Goal: Task Accomplishment & Management: Use online tool/utility

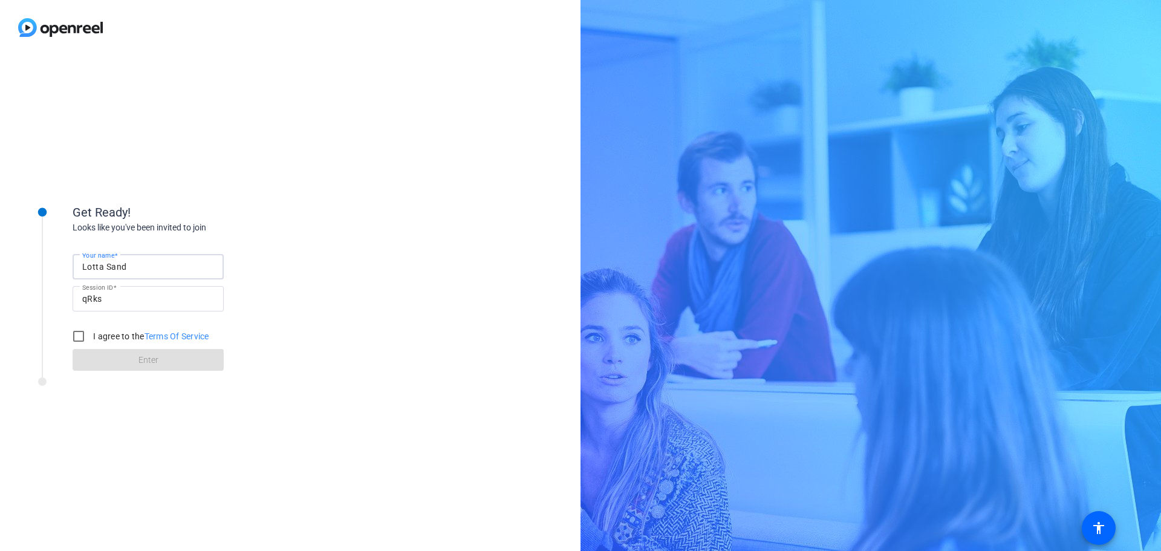
drag, startPoint x: 132, startPoint y: 269, endPoint x: 56, endPoint y: 267, distance: 76.2
click at [56, 267] on div "Get Ready! Looks like you've been invited to join Your name Lotta Sand Session …" at bounding box center [163, 280] width 302 height 196
type input "[PERSON_NAME]"
click at [86, 340] on input "I agree to the Terms Of Service" at bounding box center [79, 336] width 24 height 24
checkbox input "true"
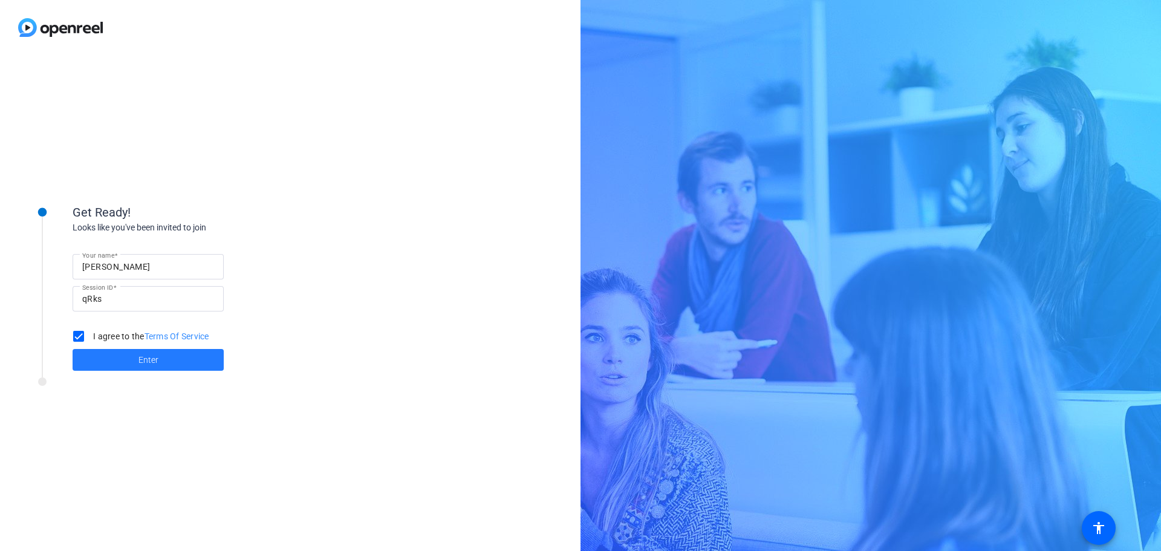
click at [143, 359] on span "Enter" at bounding box center [149, 360] width 20 height 13
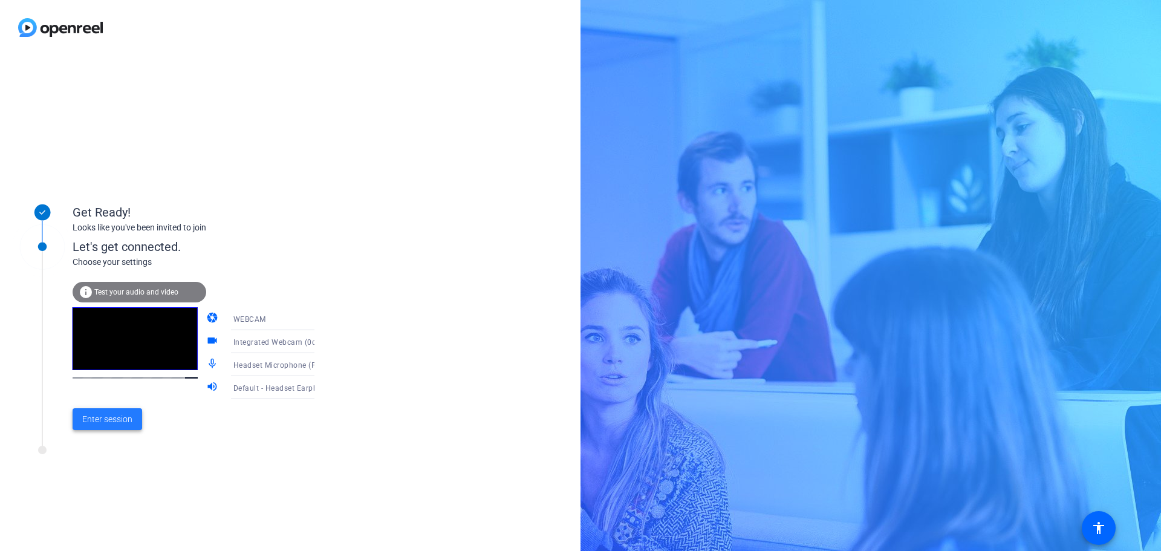
click at [123, 422] on span "Enter session" at bounding box center [107, 419] width 50 height 13
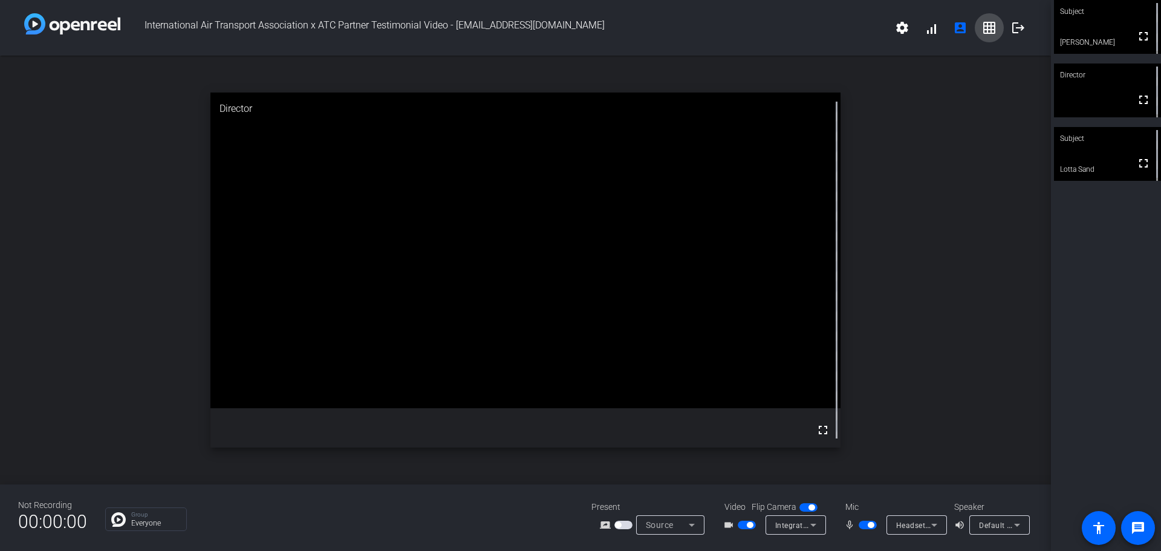
click at [993, 24] on mat-icon "grid_on" at bounding box center [989, 28] width 15 height 15
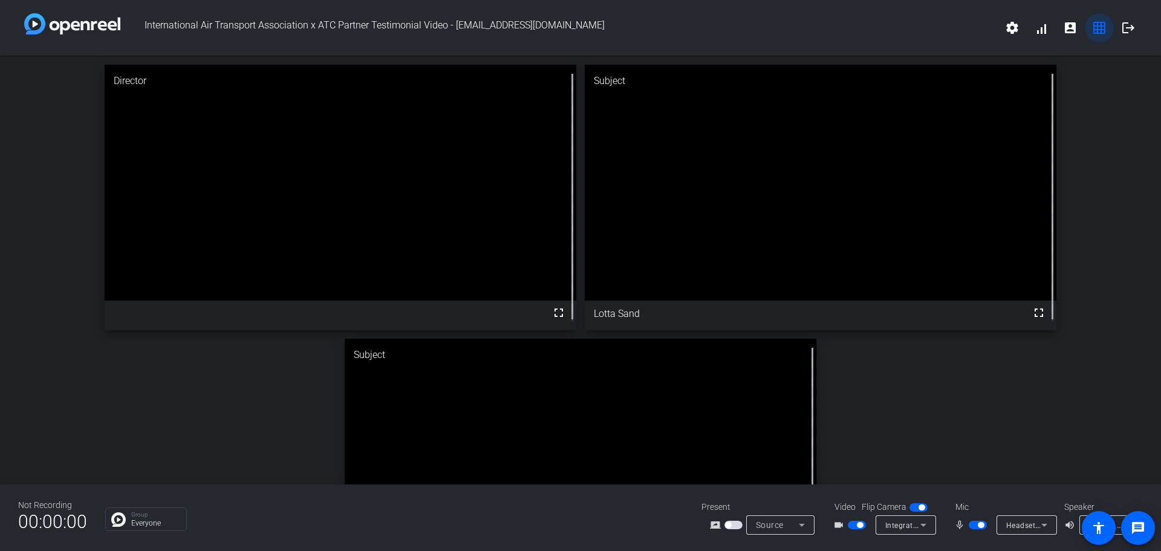
click at [1105, 31] on mat-icon "grid_on" at bounding box center [1099, 28] width 15 height 15
click at [1043, 30] on span at bounding box center [1041, 27] width 29 height 29
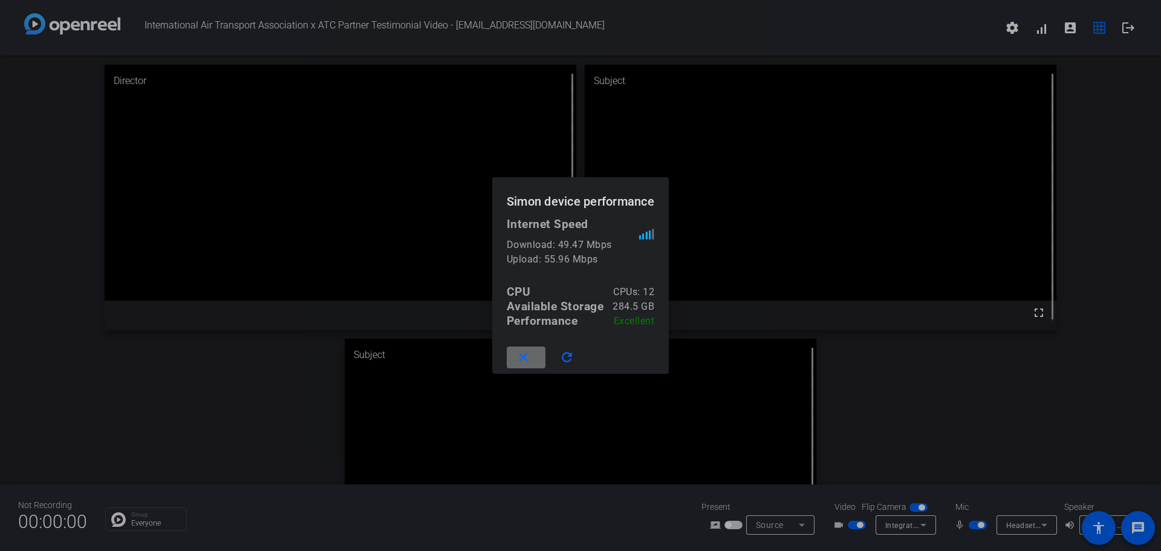
click at [524, 356] on mat-icon "close" at bounding box center [523, 357] width 15 height 15
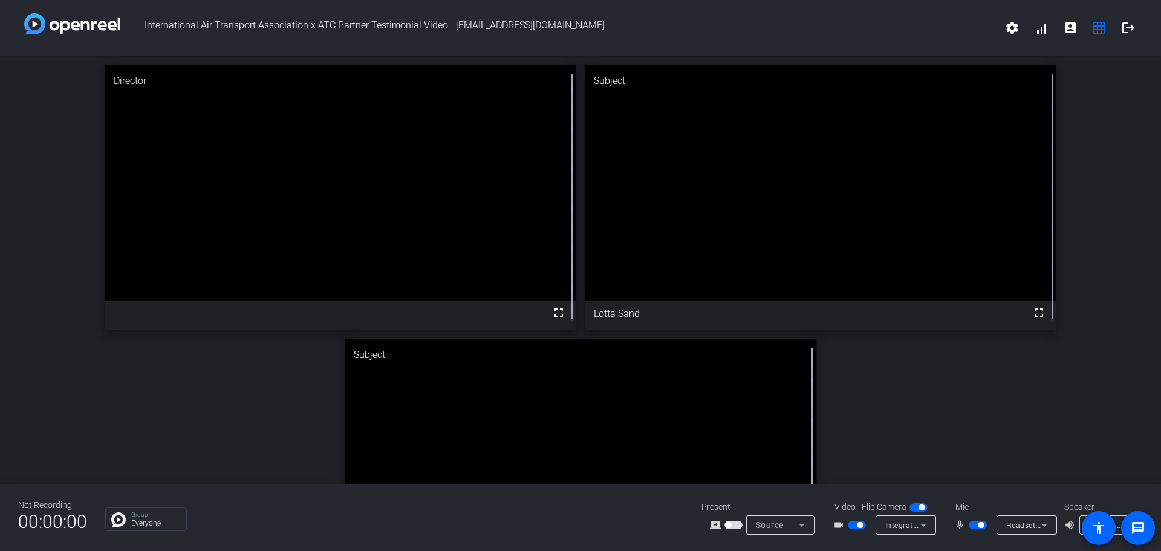
click at [978, 523] on span "button" at bounding box center [981, 525] width 6 height 6
click at [973, 529] on span "button" at bounding box center [978, 525] width 18 height 8
click at [977, 527] on span "button" at bounding box center [978, 525] width 18 height 8
click at [978, 529] on span "button" at bounding box center [978, 525] width 18 height 8
click at [975, 524] on span "button" at bounding box center [978, 525] width 18 height 8
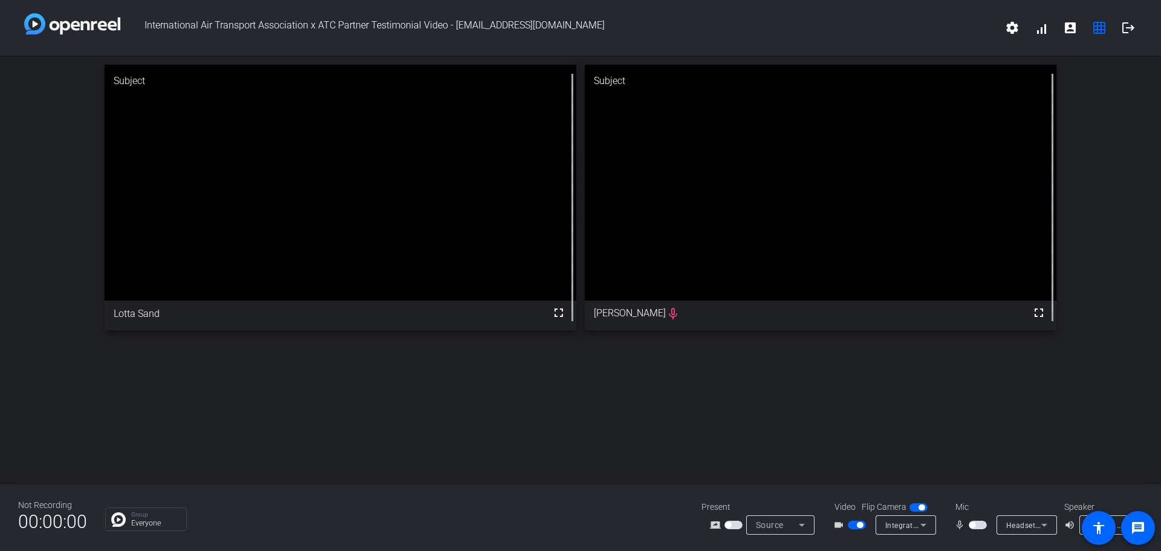
click at [976, 523] on span "button" at bounding box center [973, 525] width 6 height 6
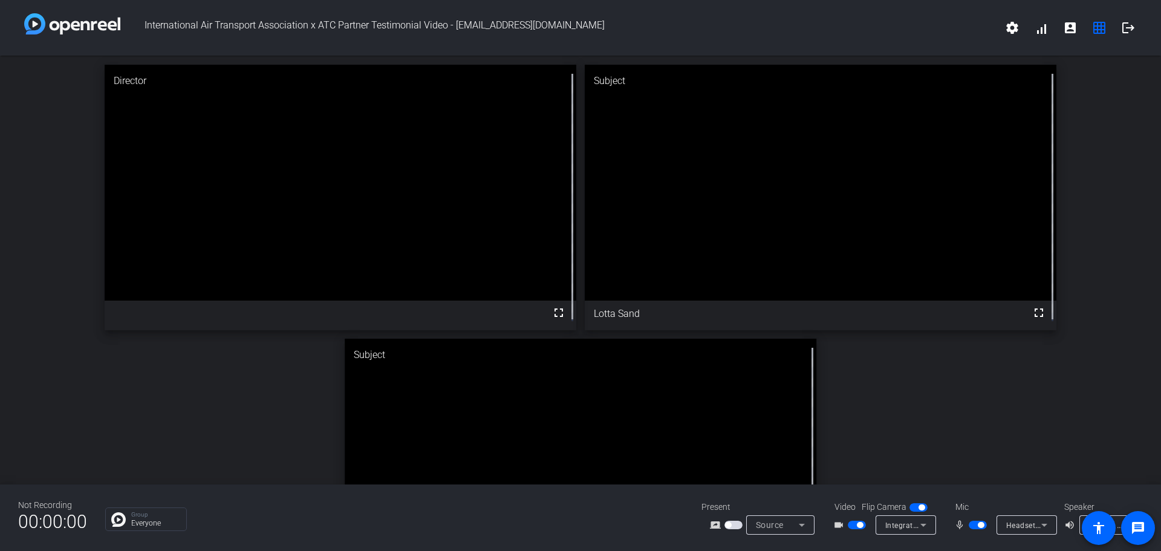
click at [978, 524] on span "button" at bounding box center [981, 525] width 6 height 6
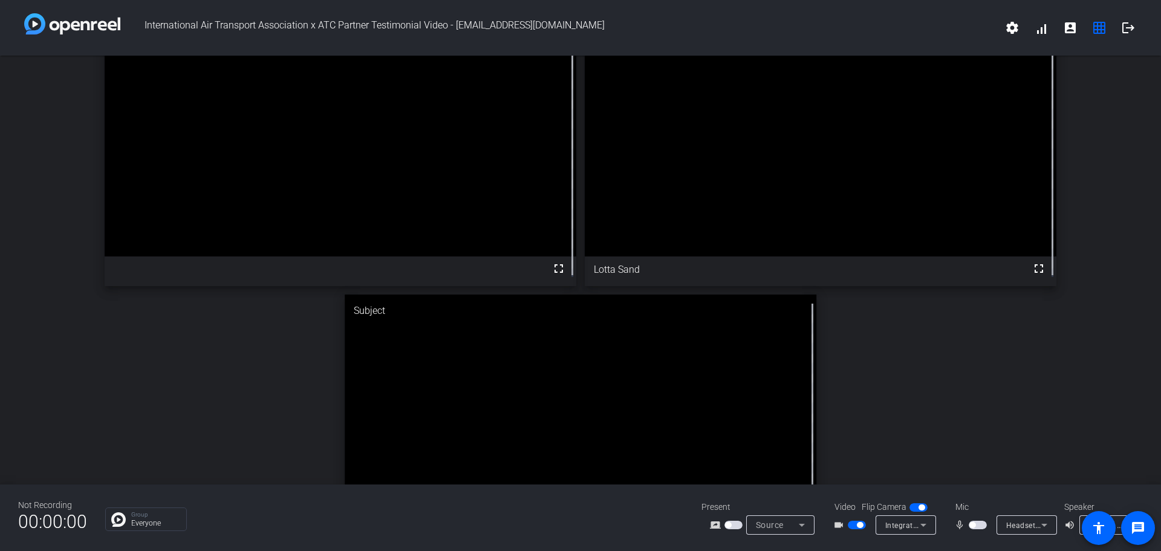
scroll to position [44, 0]
click at [980, 525] on span "button" at bounding box center [978, 525] width 18 height 8
click at [980, 525] on span "button" at bounding box center [981, 525] width 6 height 6
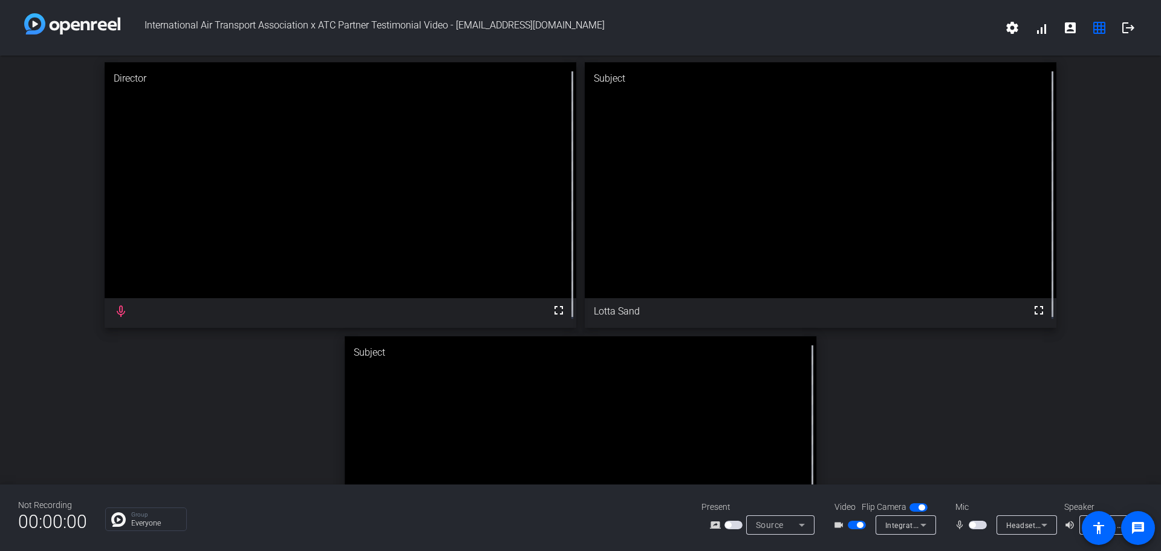
scroll to position [0, 0]
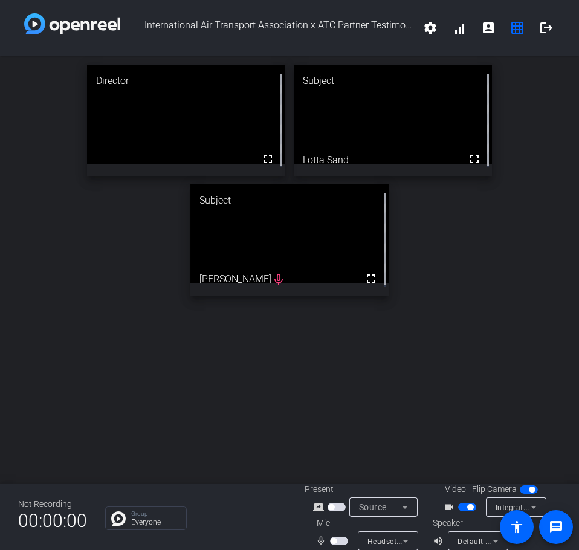
click at [345, 539] on span "button" at bounding box center [339, 541] width 18 height 8
click at [339, 542] on span "button" at bounding box center [342, 541] width 6 height 6
click at [331, 541] on span "button" at bounding box center [334, 541] width 6 height 6
click at [339, 541] on span "button" at bounding box center [342, 541] width 6 height 6
click at [339, 542] on span "button" at bounding box center [339, 541] width 18 height 8
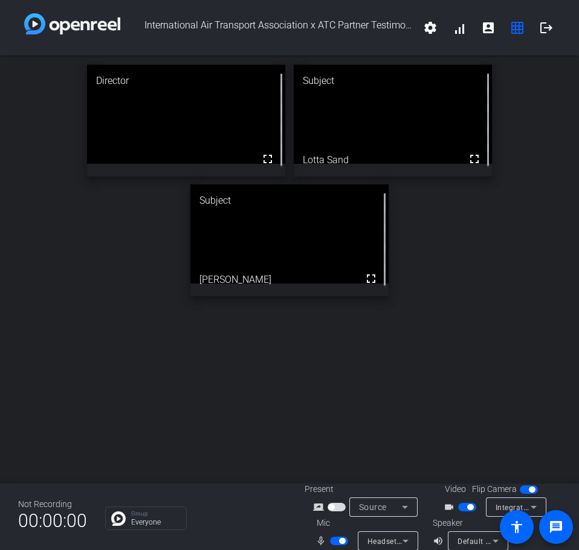
click at [335, 537] on mat-slide-toggle at bounding box center [340, 541] width 21 height 13
click at [339, 538] on span "button" at bounding box center [342, 541] width 6 height 6
click at [332, 543] on span "button" at bounding box center [334, 541] width 6 height 6
click at [339, 543] on span "button" at bounding box center [342, 541] width 6 height 6
click at [338, 541] on span "button" at bounding box center [339, 541] width 18 height 8
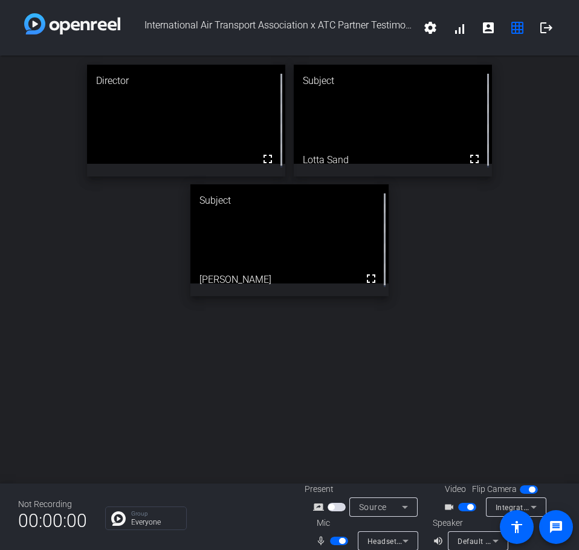
click at [334, 541] on span "button" at bounding box center [339, 541] width 18 height 8
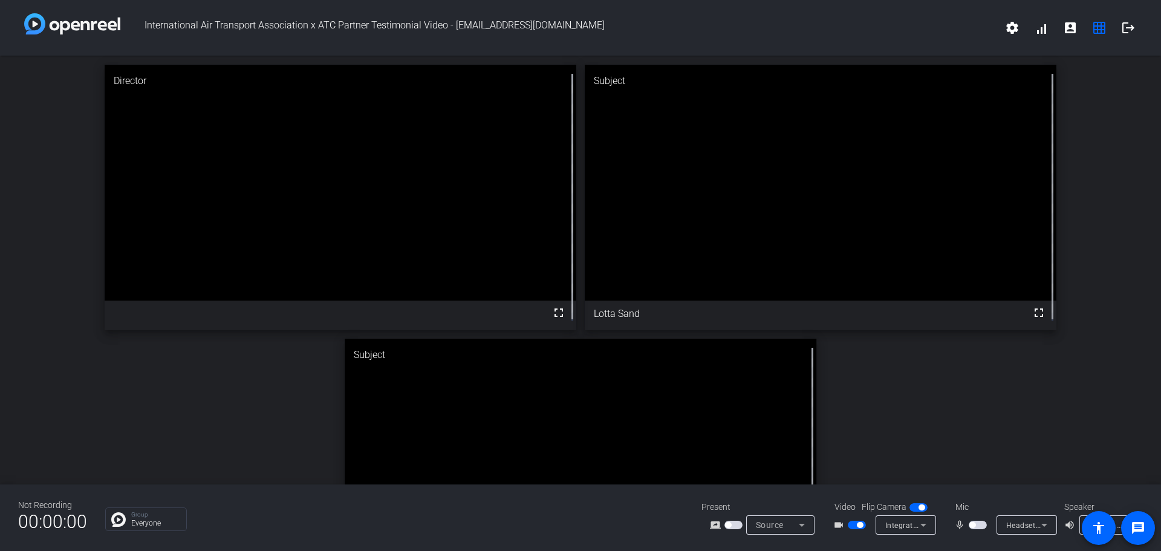
click at [981, 527] on span "button" at bounding box center [978, 525] width 18 height 8
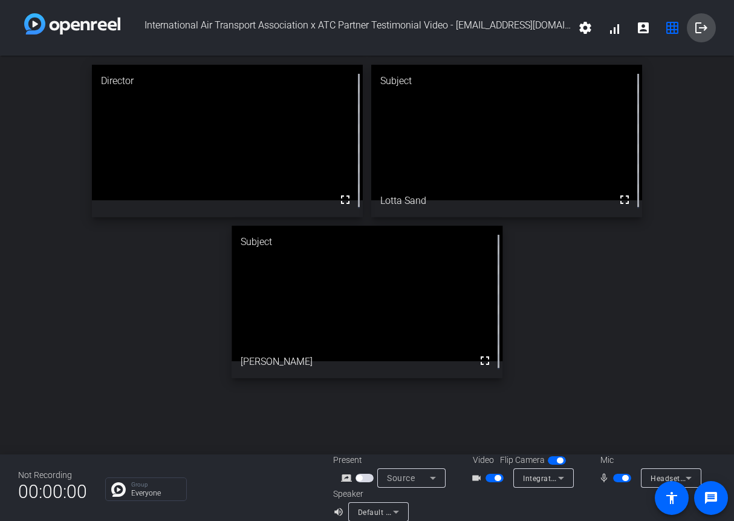
click at [696, 25] on mat-icon "logout" at bounding box center [701, 28] width 15 height 15
